Goal: Information Seeking & Learning: Find specific fact

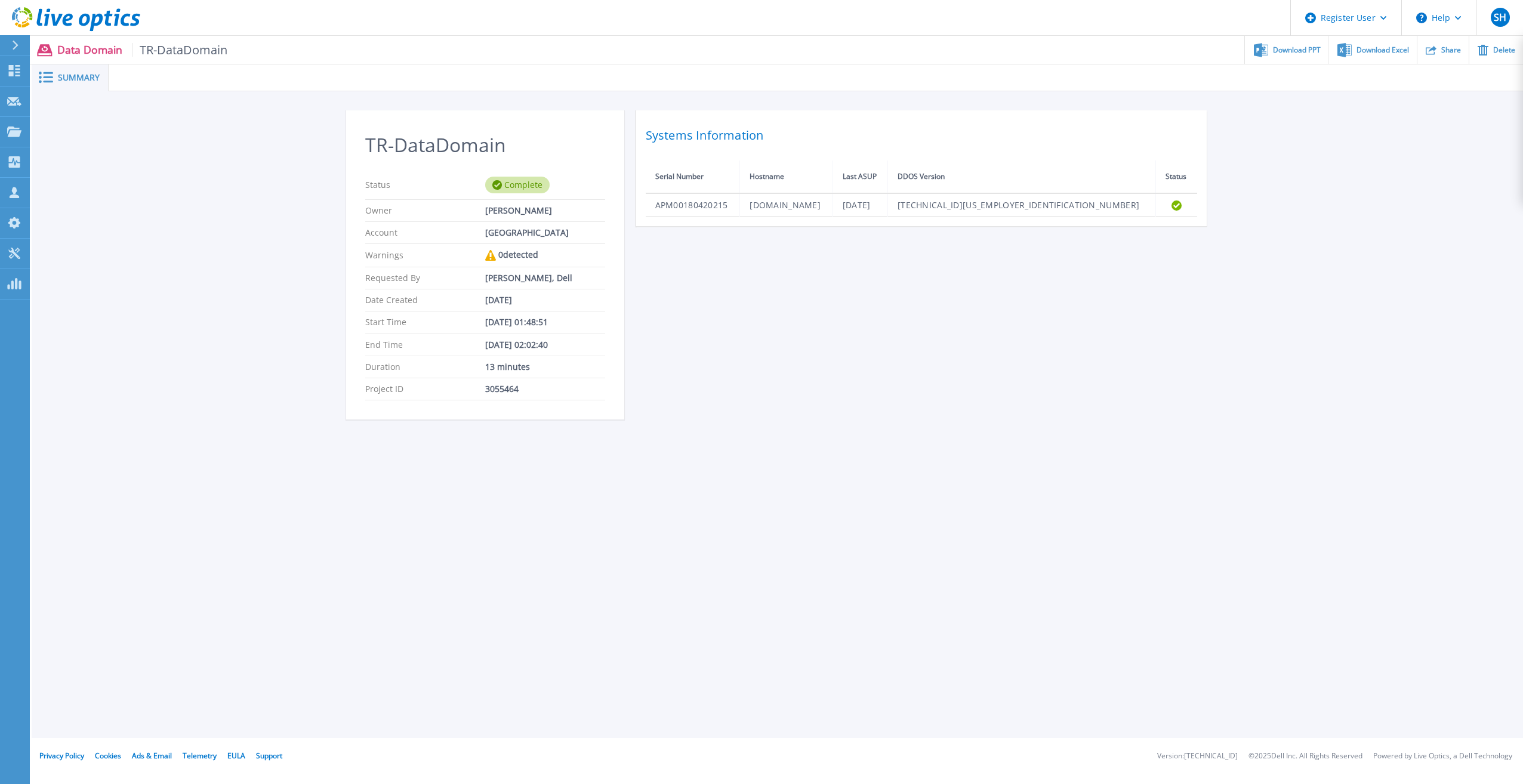
click at [17, 46] on icon at bounding box center [16, 45] width 6 height 9
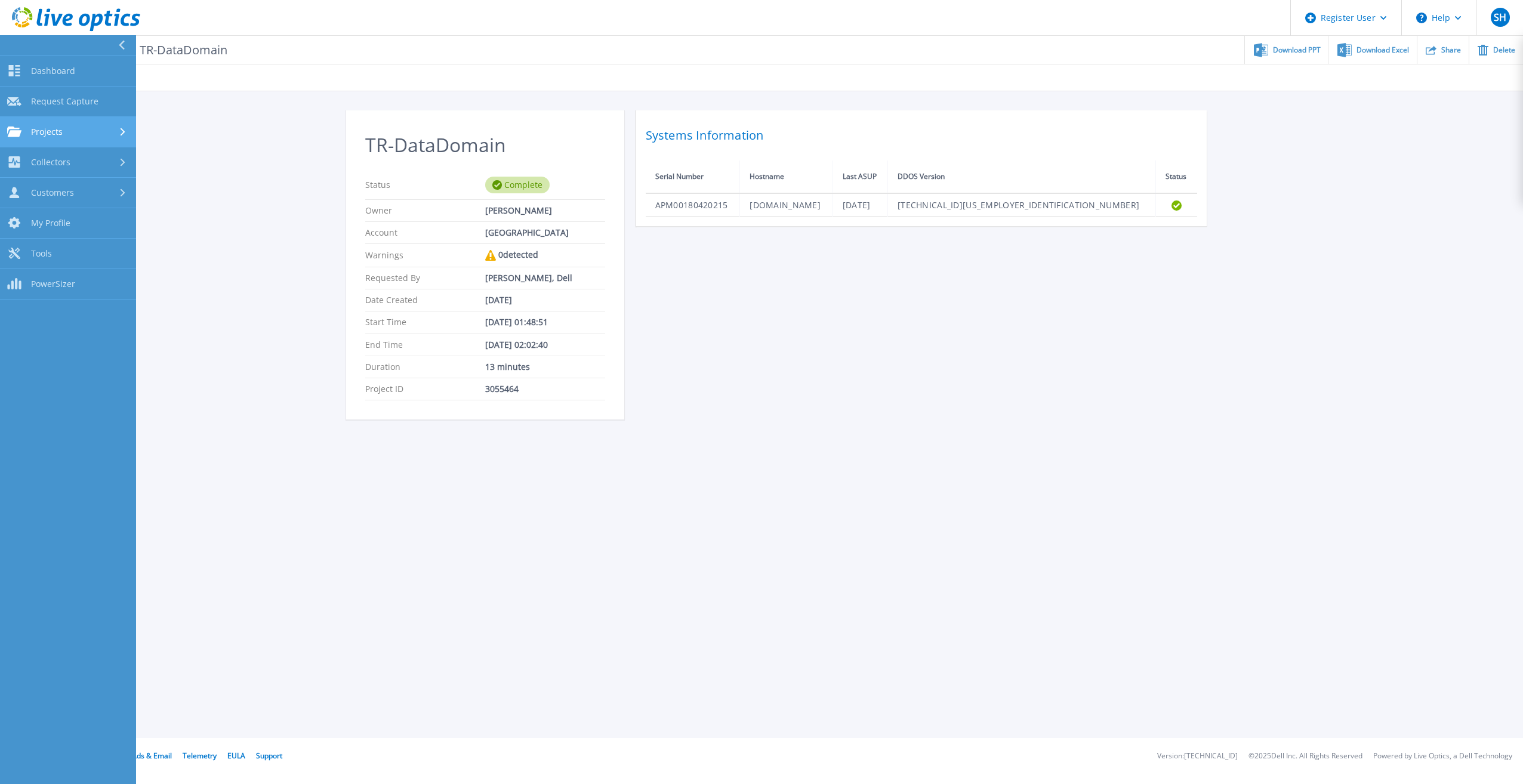
click at [68, 121] on link "Projects Projects" at bounding box center [68, 132] width 136 height 30
click at [73, 132] on div "Projects" at bounding box center [67, 132] width 122 height 11
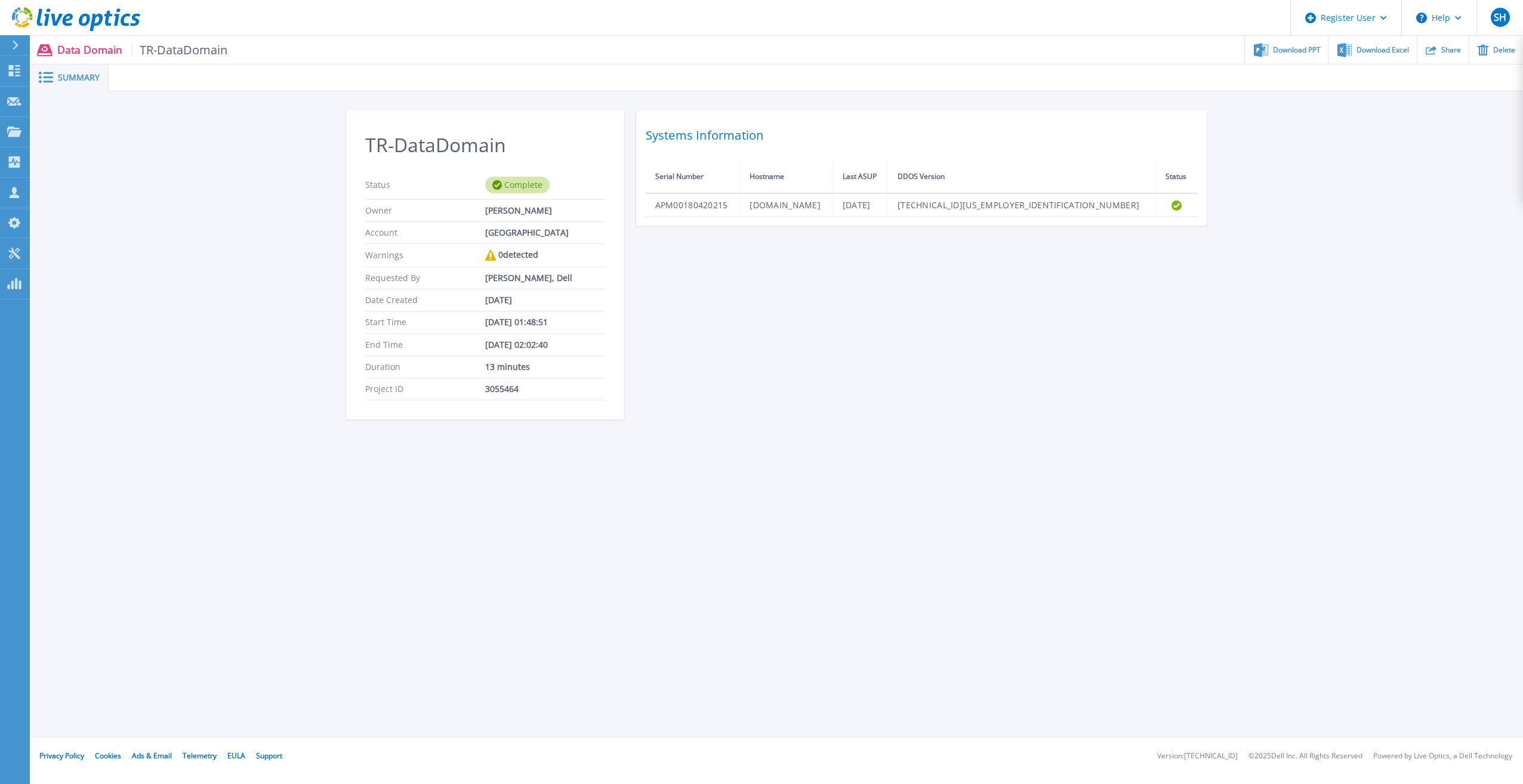
drag, startPoint x: 533, startPoint y: 245, endPoint x: 453, endPoint y: 236, distance: 80.5
click at [453, 236] on div "Account TARRANT COUNTY JUNIOR COLLEGE" at bounding box center [485, 232] width 240 height 22
drag, startPoint x: 453, startPoint y: 236, endPoint x: 496, endPoint y: 235, distance: 43.0
copy div "[GEOGRAPHIC_DATA]"
click at [16, 46] on icon at bounding box center [16, 45] width 6 height 9
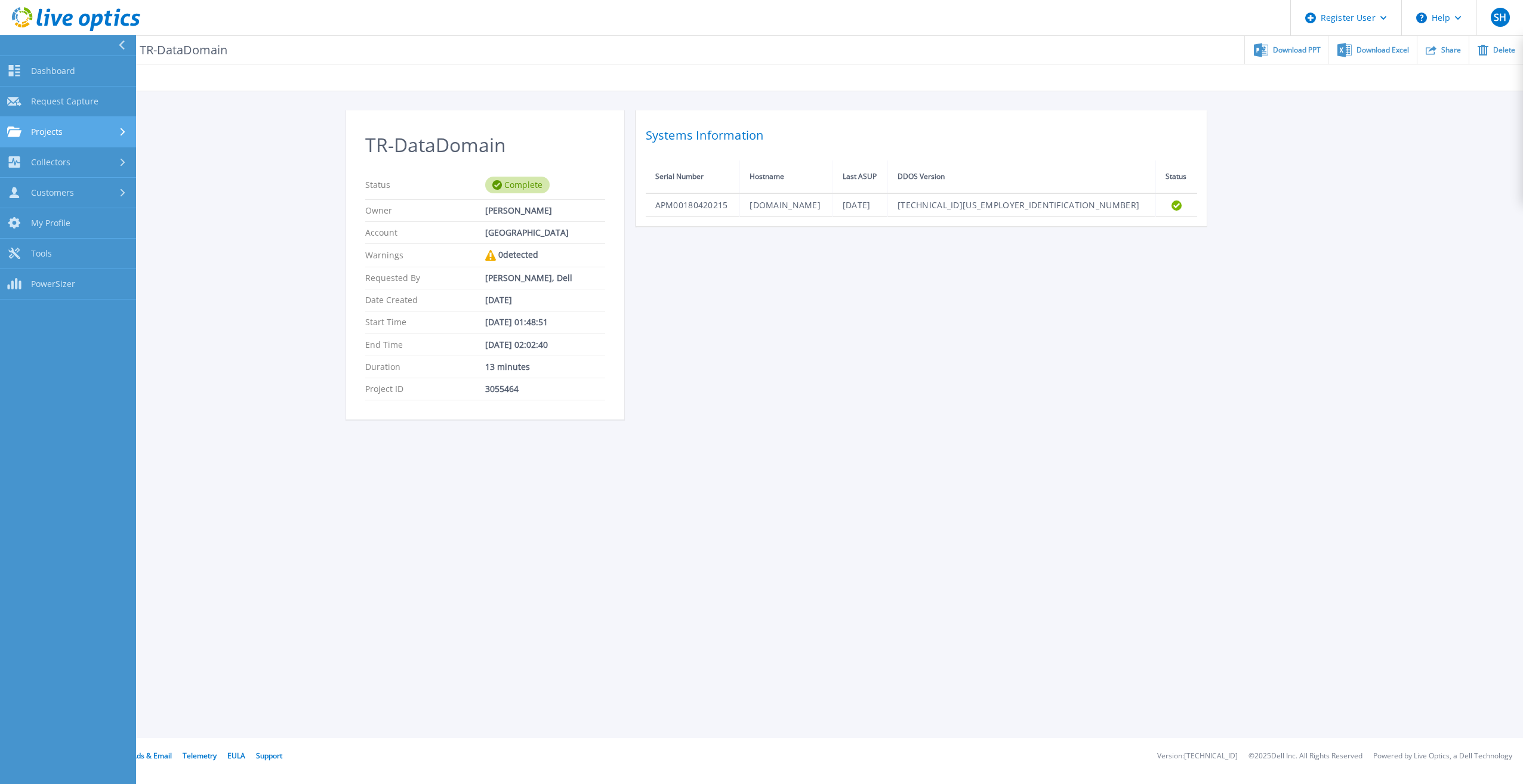
click at [66, 122] on link "Projects Projects" at bounding box center [68, 132] width 136 height 30
click at [91, 159] on link "Search Projects" at bounding box center [68, 162] width 136 height 30
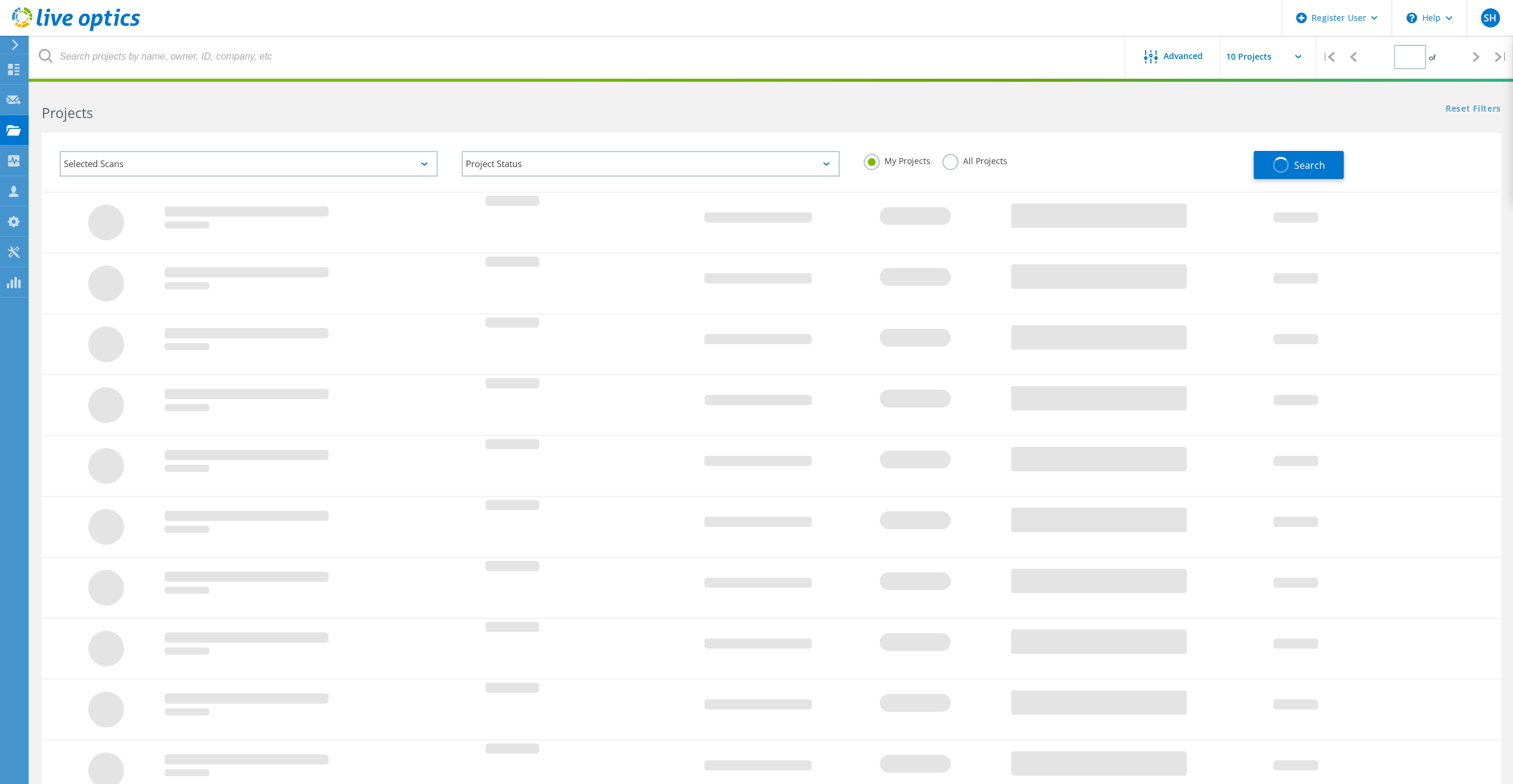
type input "1"
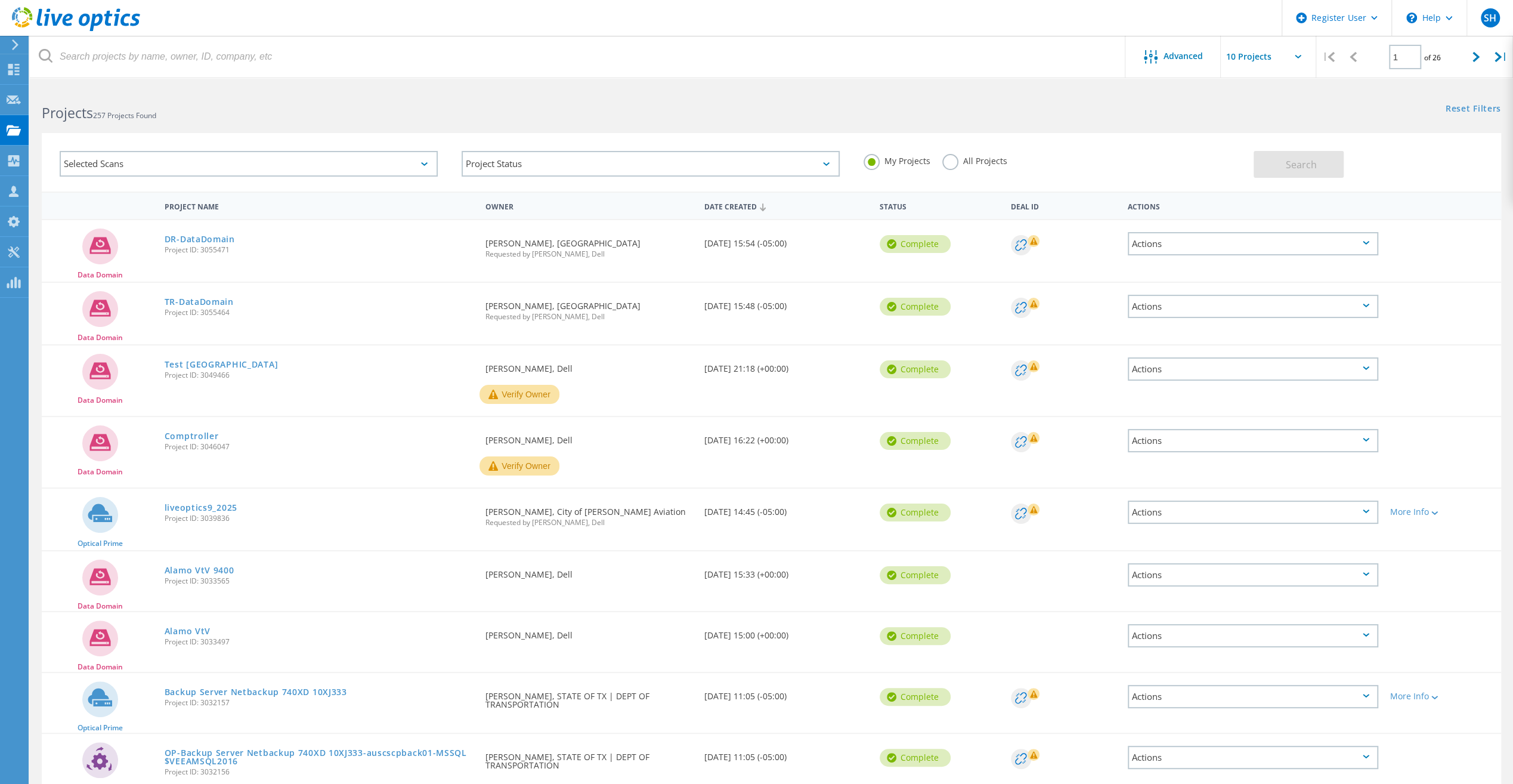
click at [951, 162] on label "All Projects" at bounding box center [975, 160] width 65 height 12
click at [0, 0] on input "All Projects" at bounding box center [0, 0] width 0 height 0
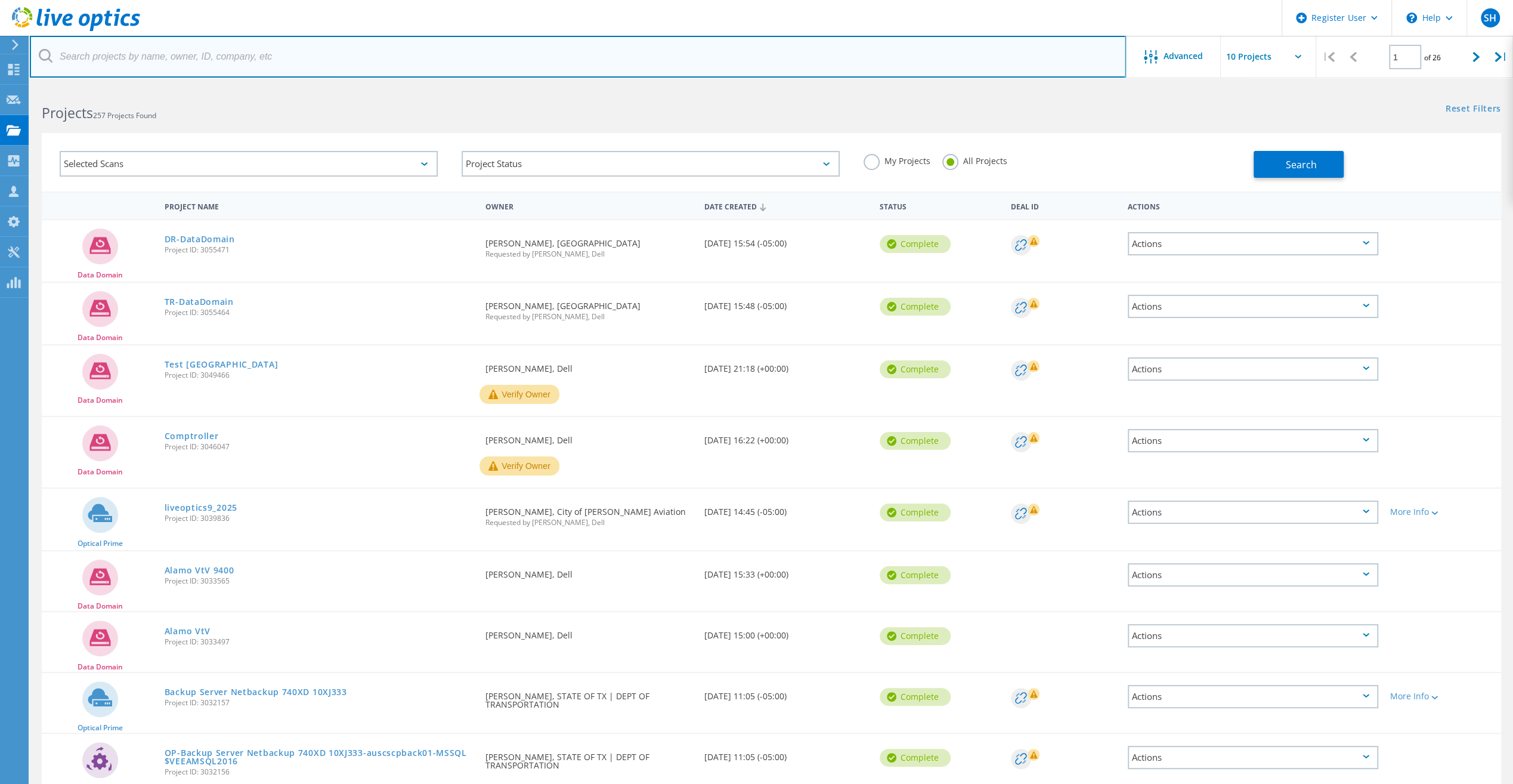
click at [221, 55] on input "text" at bounding box center [577, 57] width 1096 height 42
paste input "[GEOGRAPHIC_DATA]"
type input "[GEOGRAPHIC_DATA]"
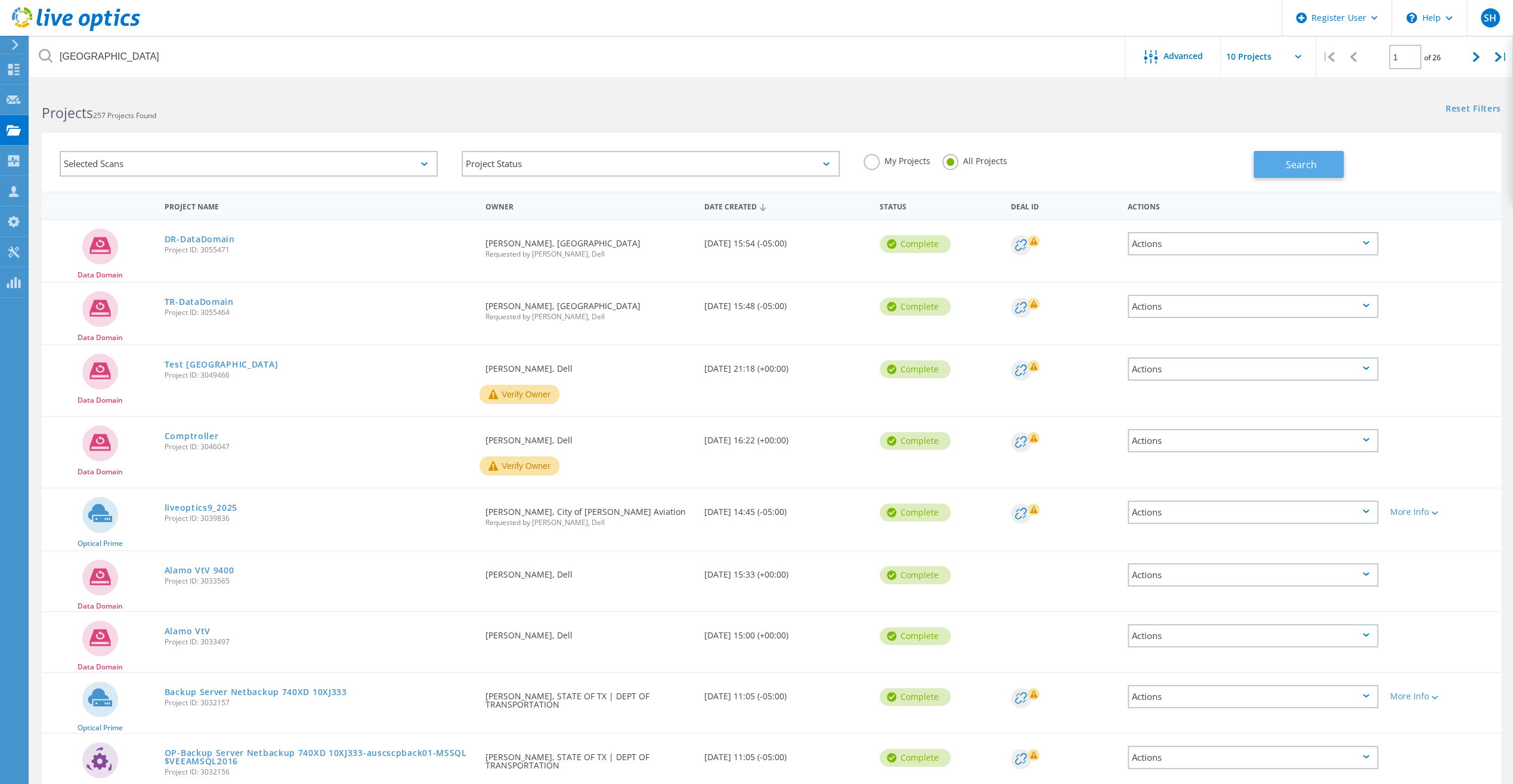
click at [1313, 159] on span "Search" at bounding box center [1302, 164] width 31 height 13
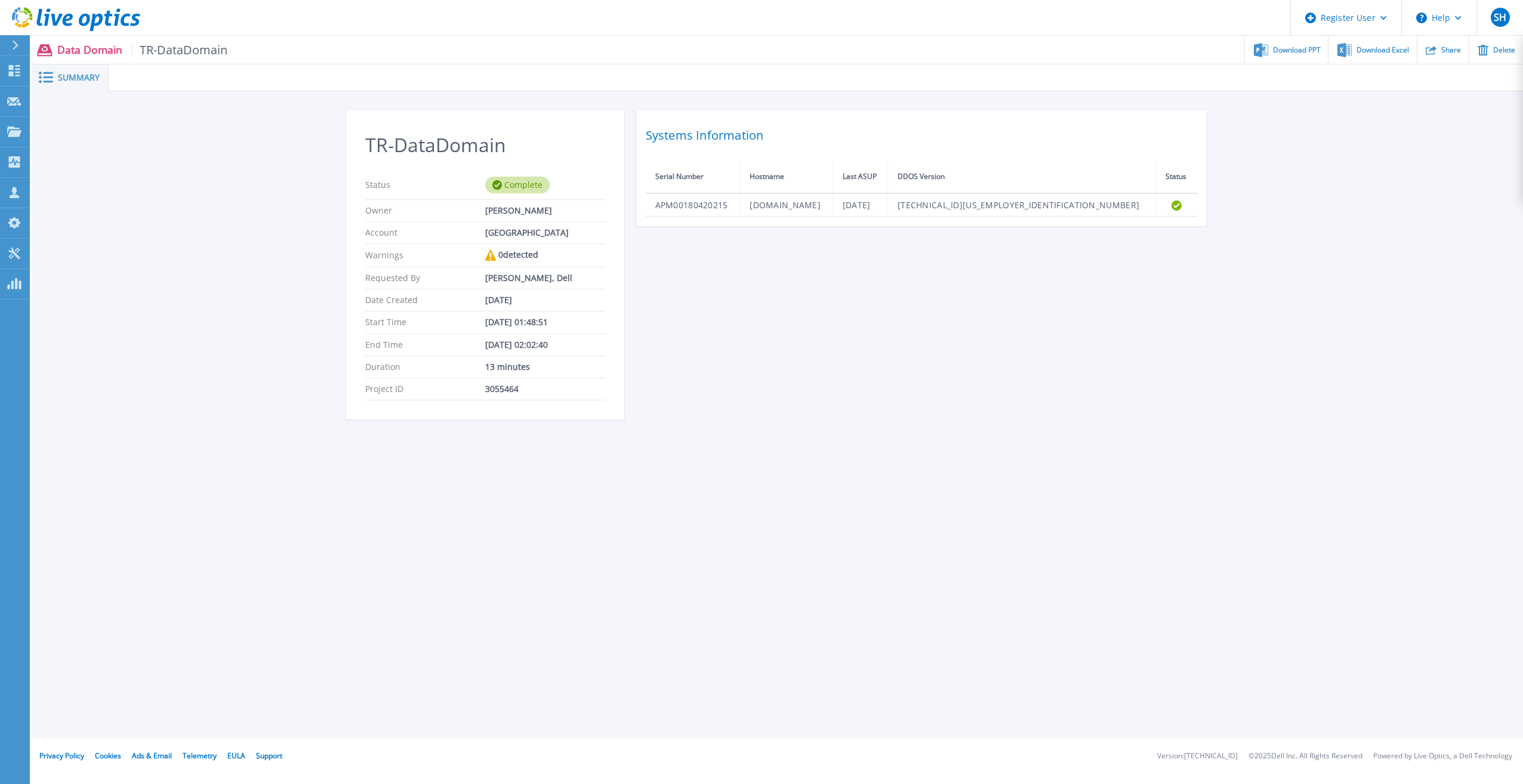
click at [9, 46] on button at bounding box center [15, 45] width 29 height 21
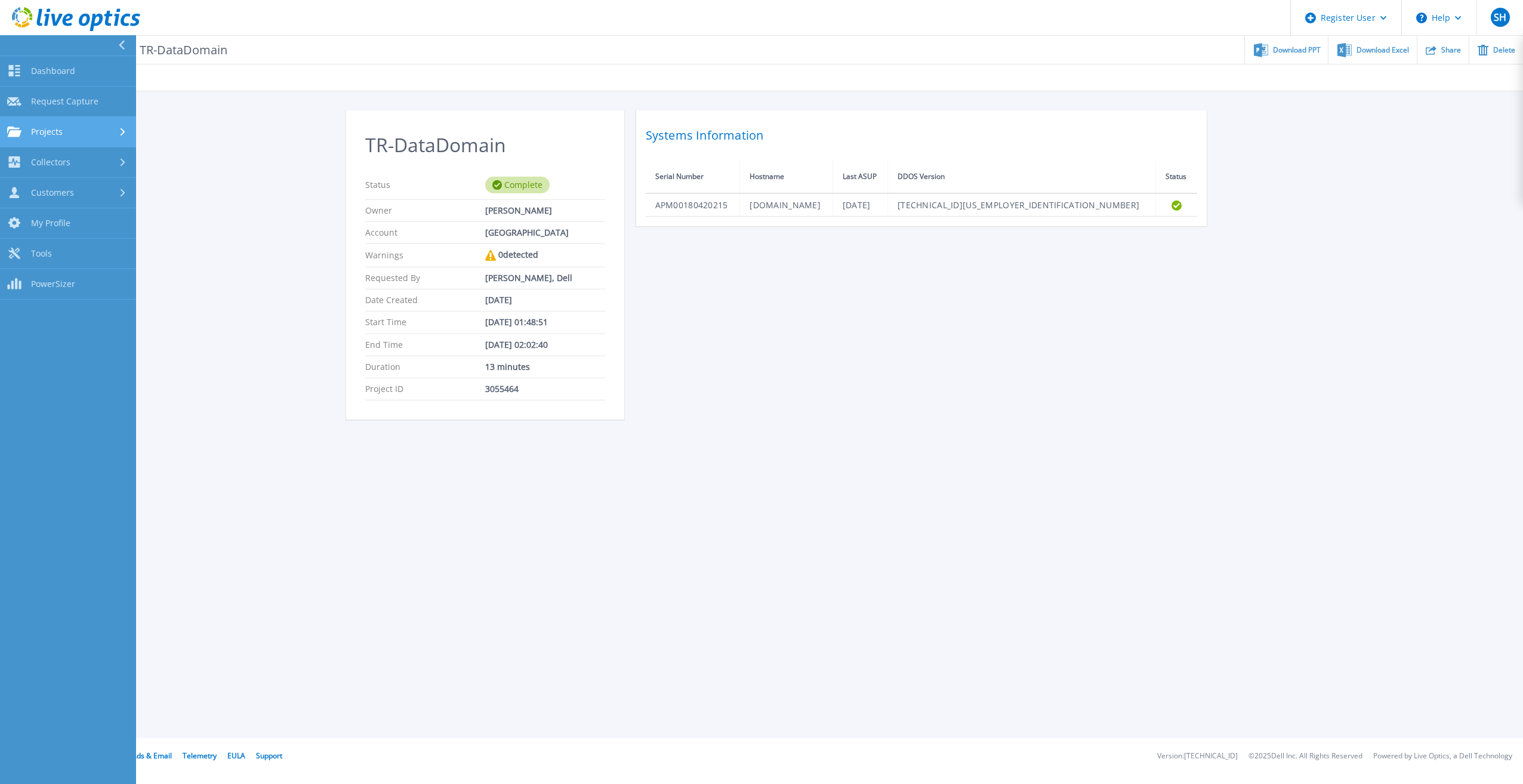
click at [50, 129] on span "Projects" at bounding box center [47, 132] width 32 height 11
click at [68, 160] on link "Search Projects" at bounding box center [68, 162] width 136 height 30
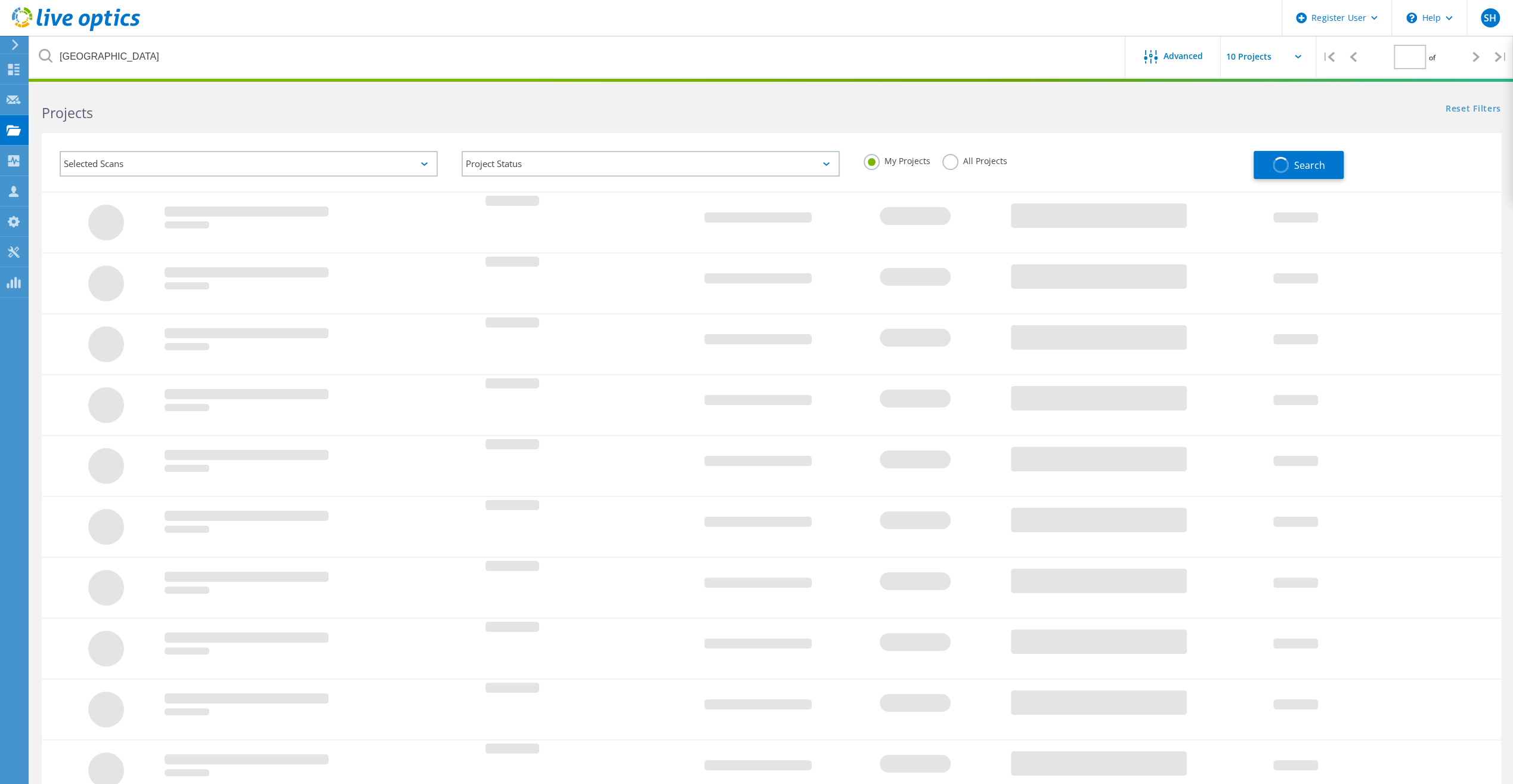
type input "1"
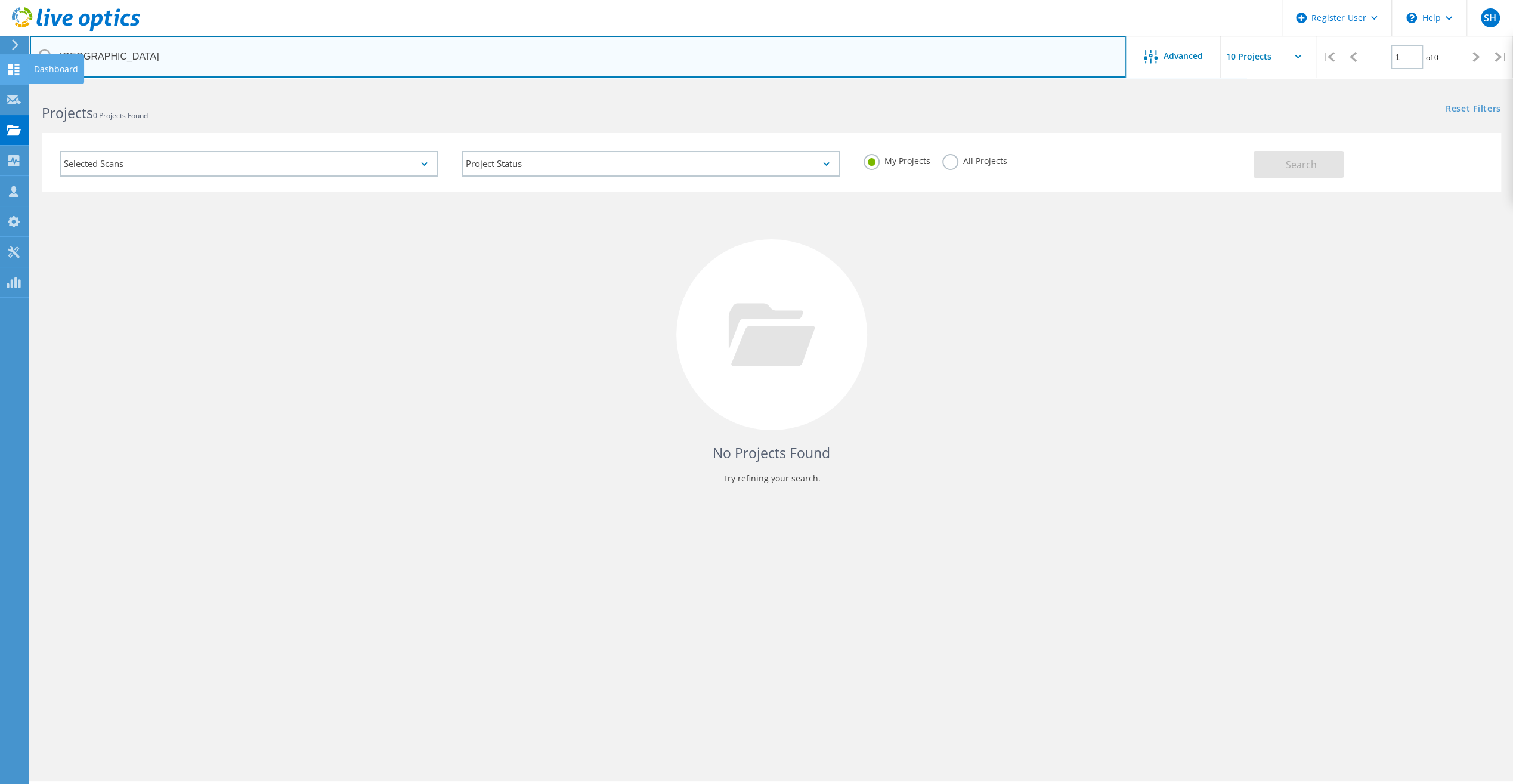
drag, startPoint x: 307, startPoint y: 66, endPoint x: 9, endPoint y: 62, distance: 298.0
click at [16, 87] on div "Register User \n Help Explore Helpful Articles Contact Support SH Dell User Sco…" at bounding box center [756, 452] width 1513 height 730
type input "T"
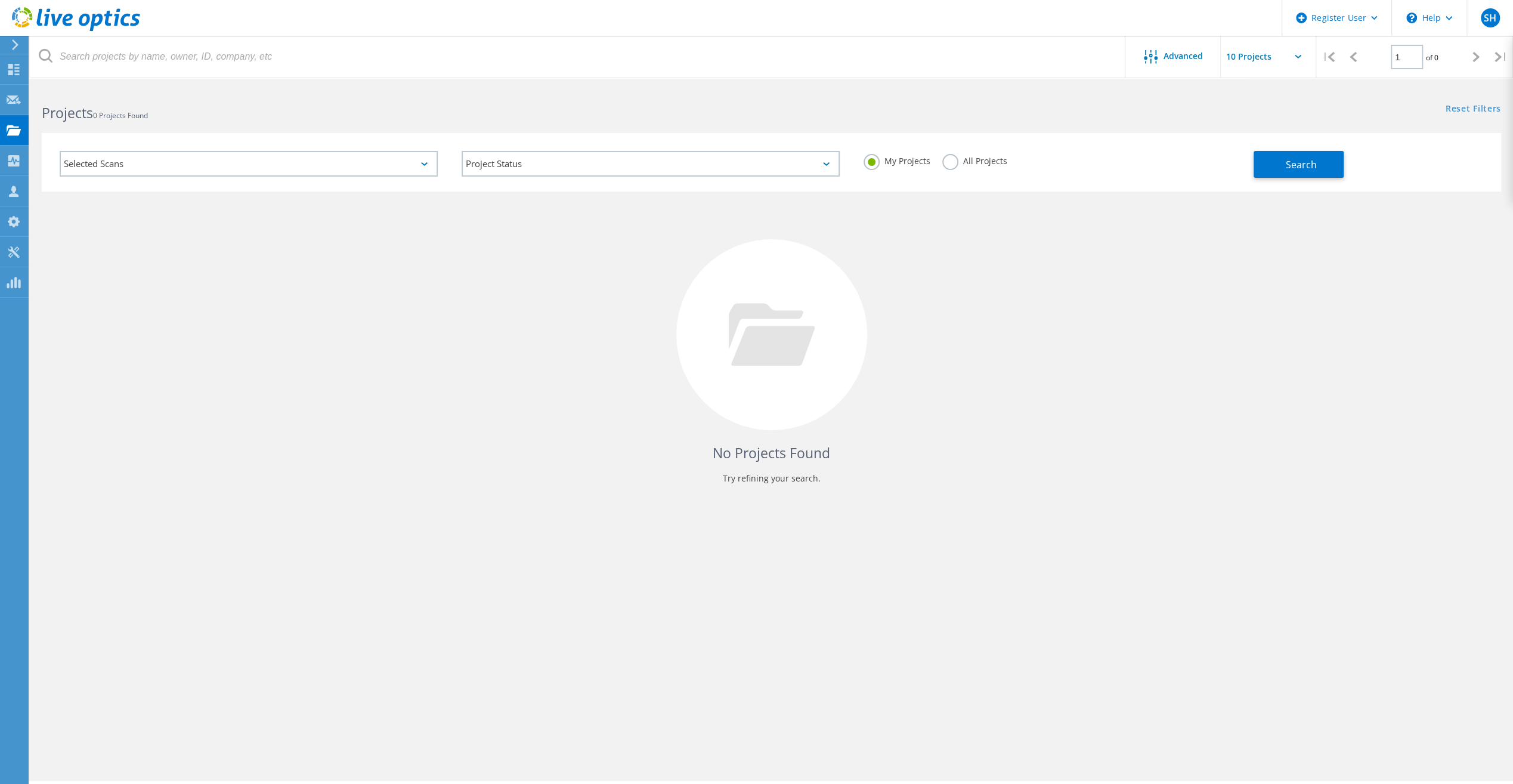
click at [1051, 370] on div "No Projects Found Try refining your search." at bounding box center [772, 346] width 1460 height 308
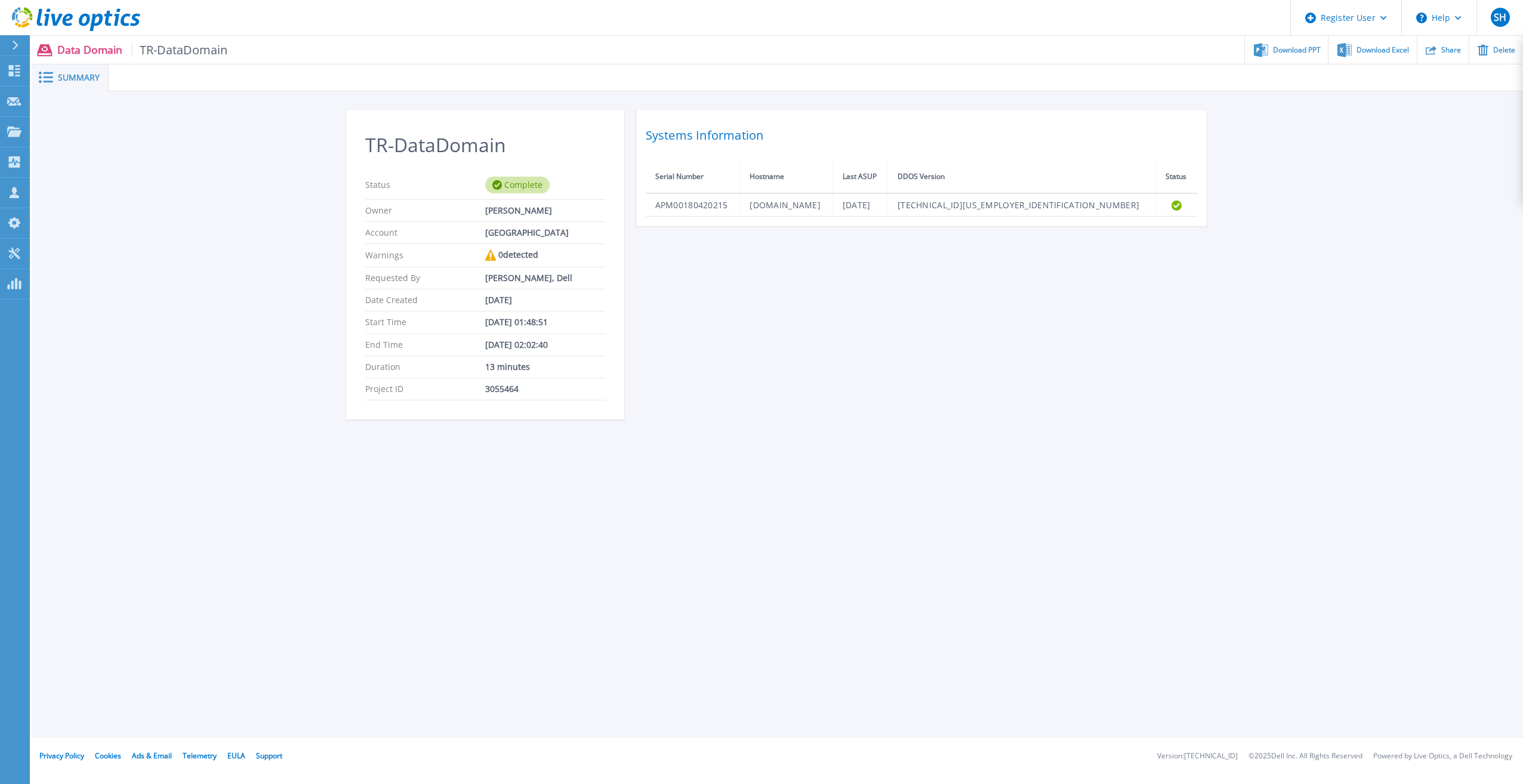
drag, startPoint x: 559, startPoint y: 208, endPoint x: 487, endPoint y: 208, distance: 72.0
click at [487, 208] on div "[PERSON_NAME]" at bounding box center [545, 211] width 120 height 9
copy div "[PERSON_NAME]"
click at [21, 41] on div at bounding box center [20, 45] width 19 height 20
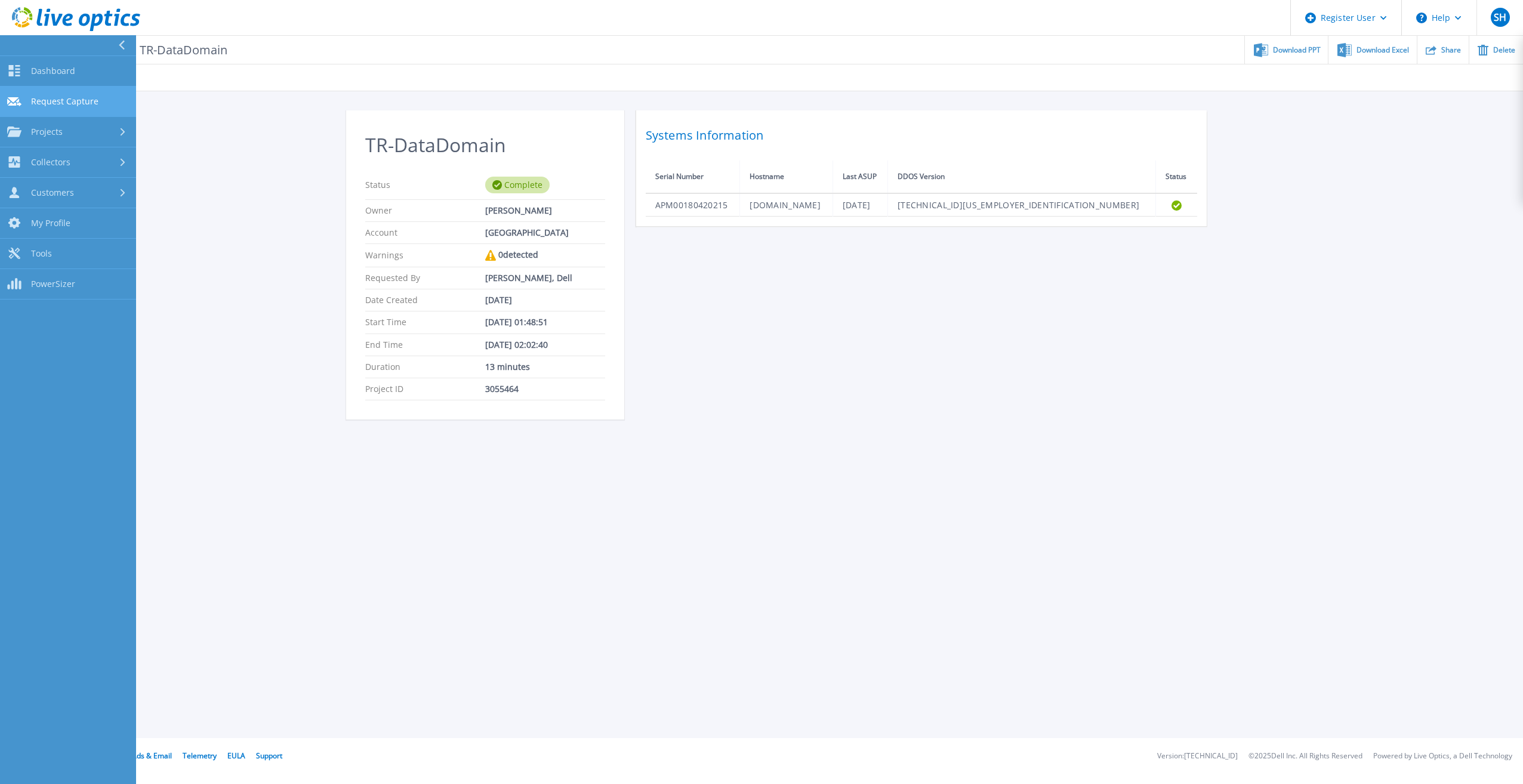
click at [54, 104] on span "Request Capture" at bounding box center [64, 101] width 67 height 11
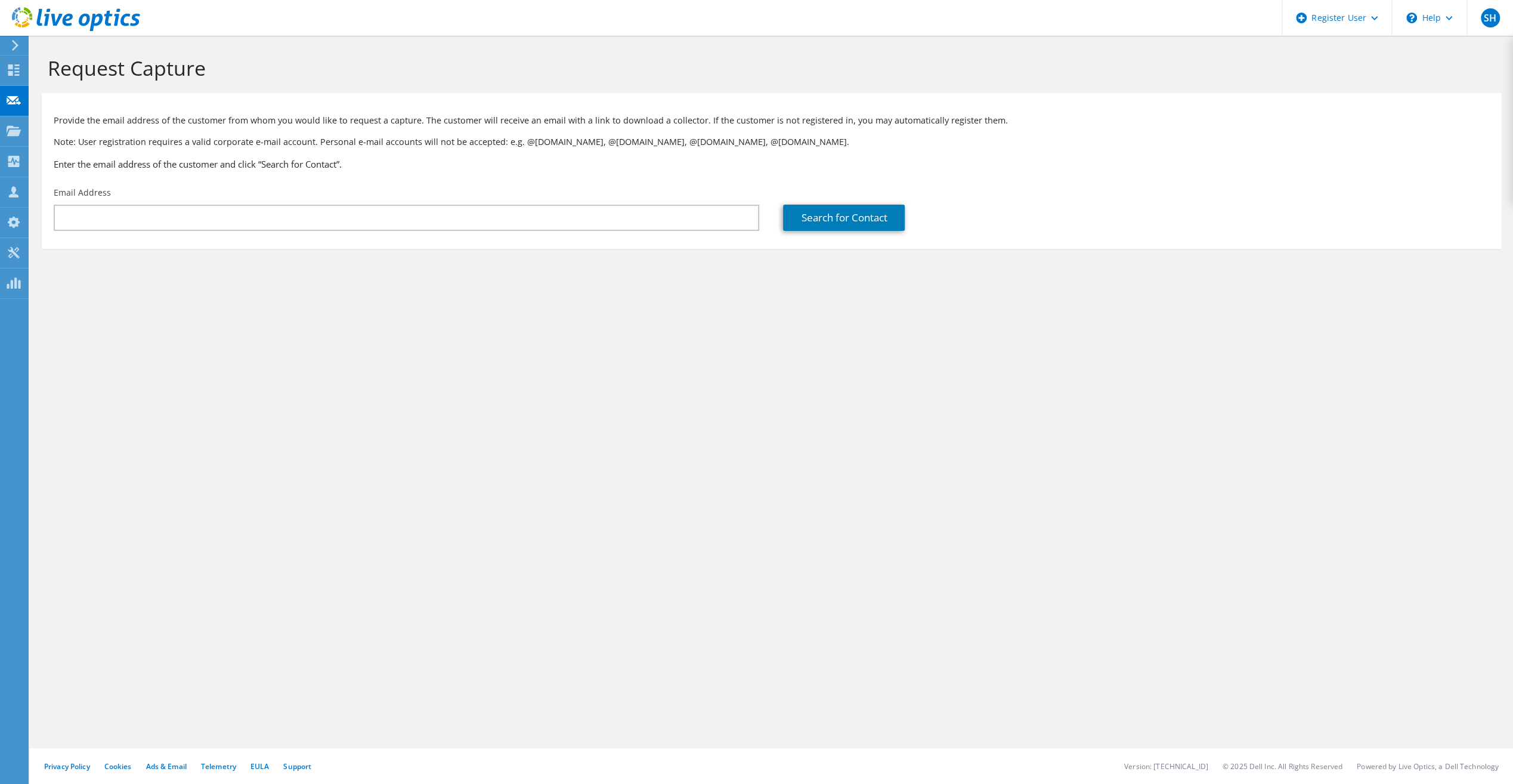
click at [13, 50] on icon at bounding box center [15, 46] width 9 height 11
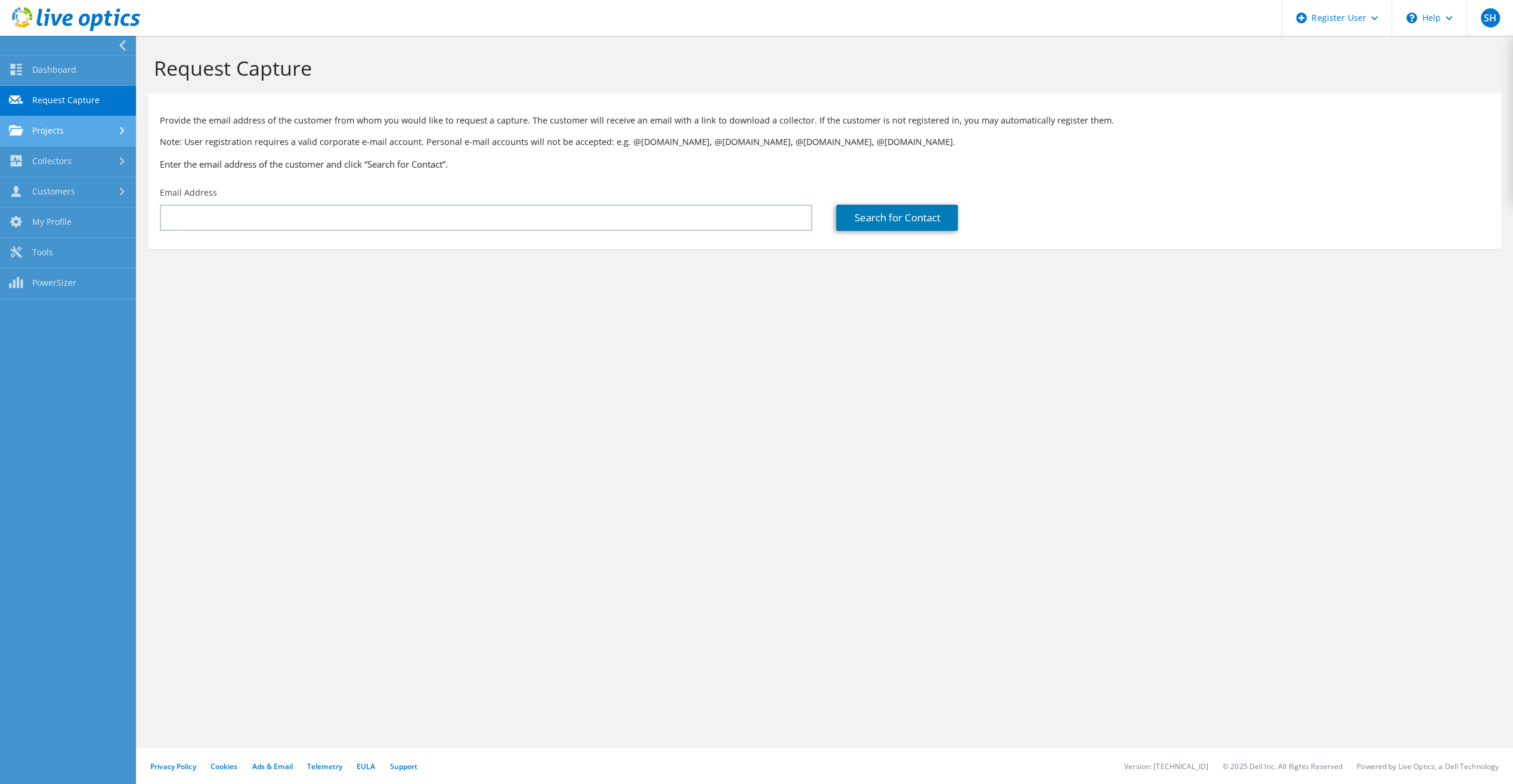
click at [58, 133] on link "Projects" at bounding box center [68, 131] width 136 height 30
click at [67, 162] on link "Search Projects" at bounding box center [68, 161] width 136 height 30
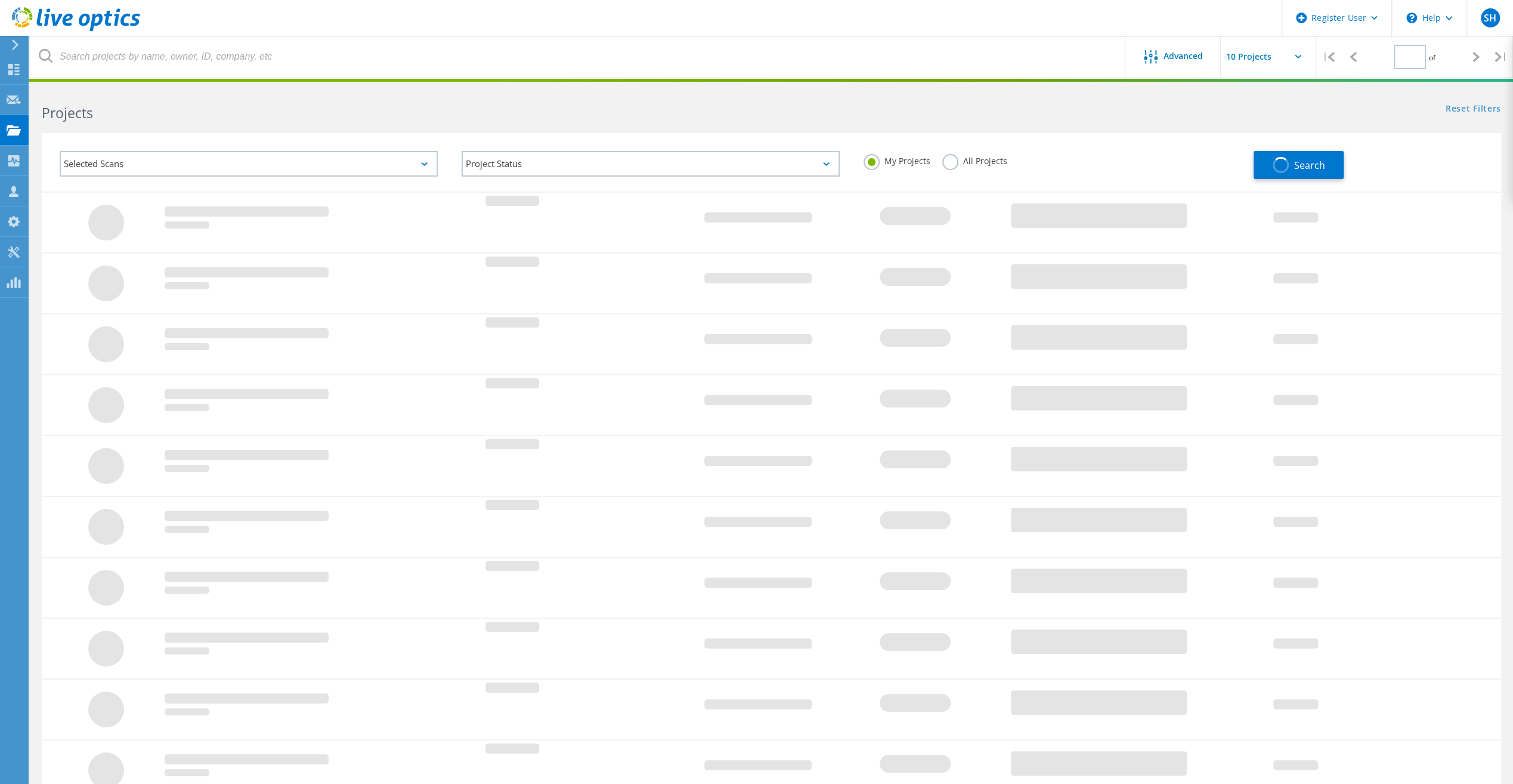
type input "1"
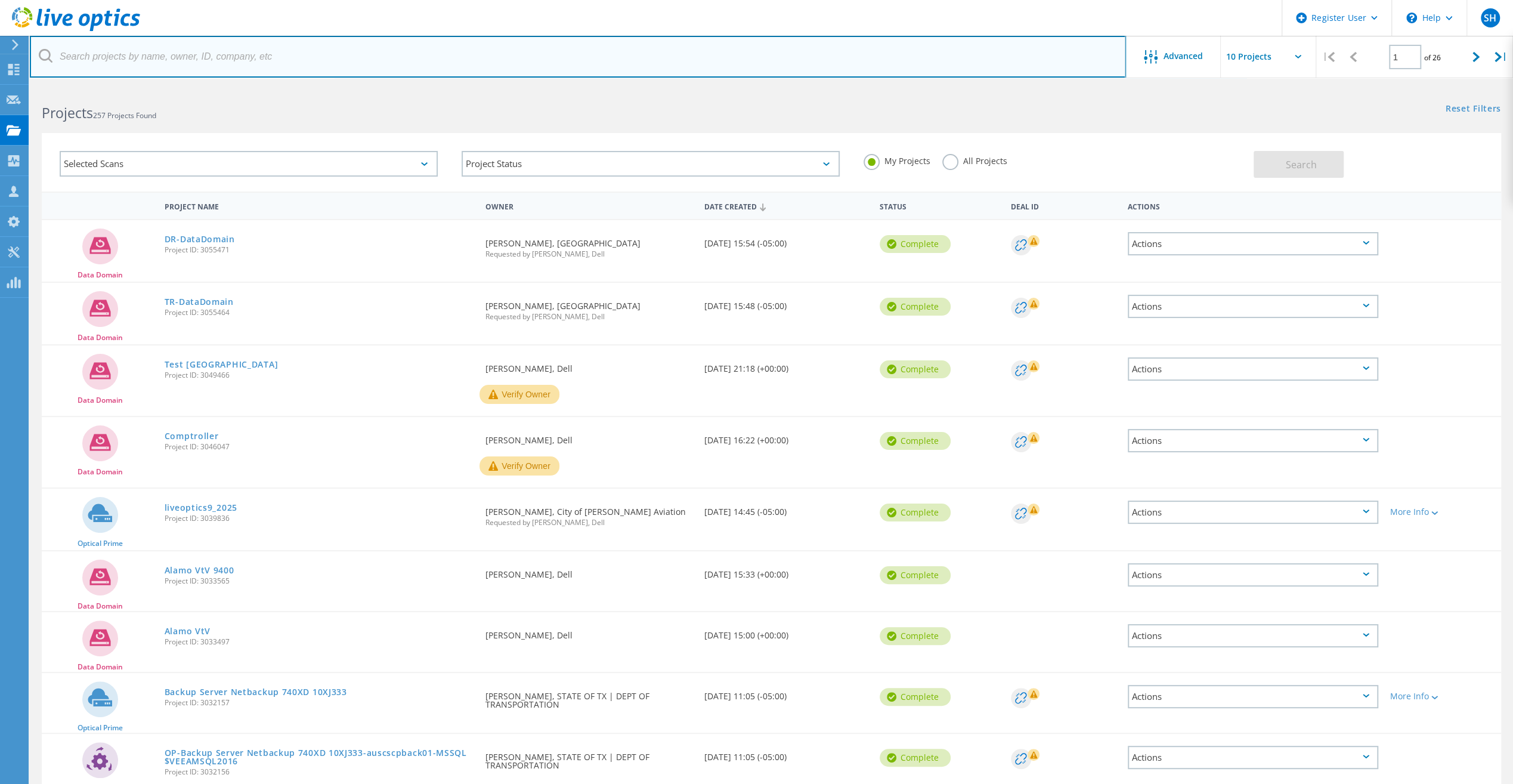
click at [219, 57] on input "text" at bounding box center [577, 57] width 1096 height 42
paste input "[PERSON_NAME]"
type input "[PERSON_NAME]"
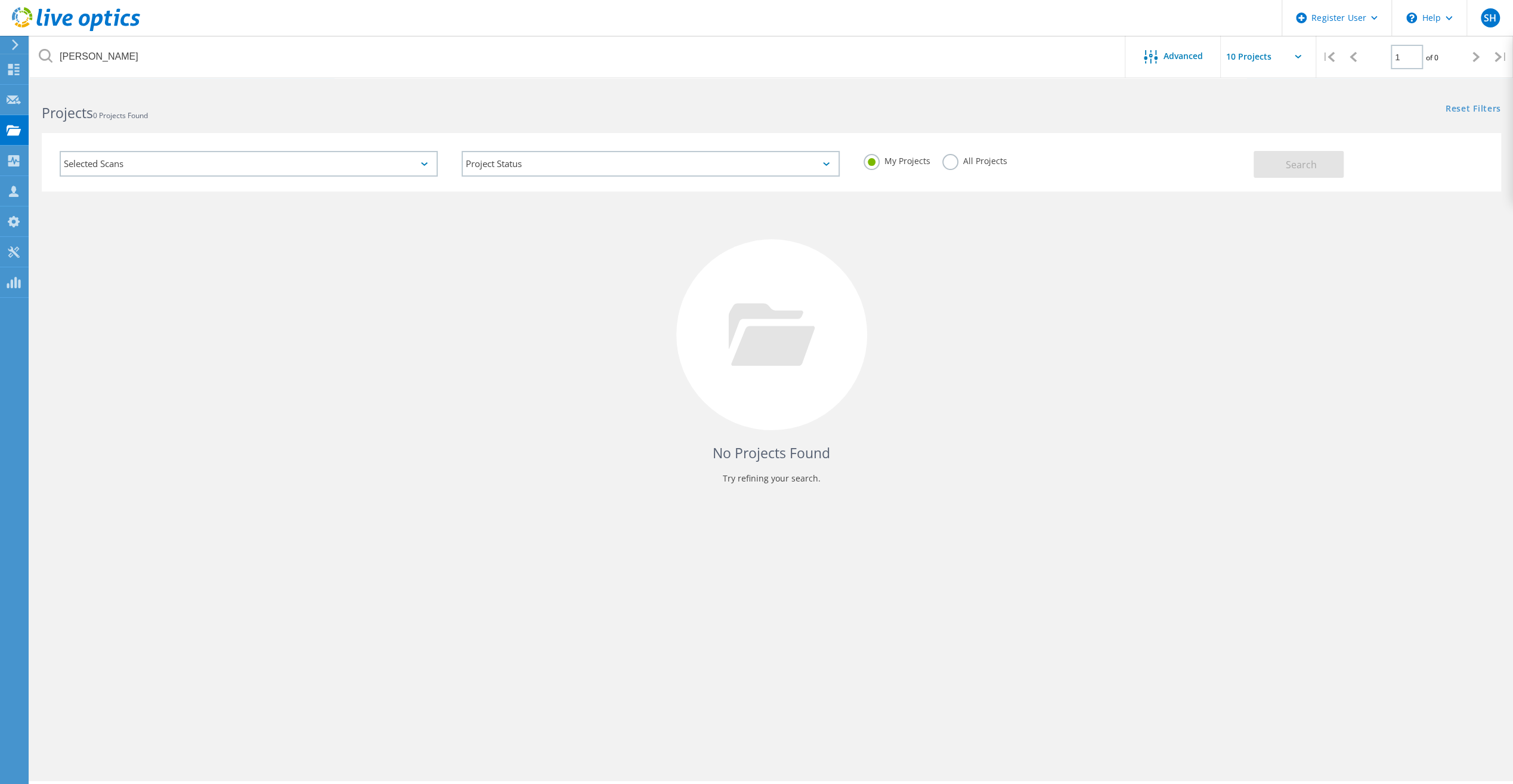
click at [953, 163] on label "All Projects" at bounding box center [975, 160] width 65 height 12
click at [0, 0] on input "All Projects" at bounding box center [0, 0] width 0 height 0
click at [1307, 163] on span "Search" at bounding box center [1302, 164] width 31 height 13
